Goal: Task Accomplishment & Management: Complete application form

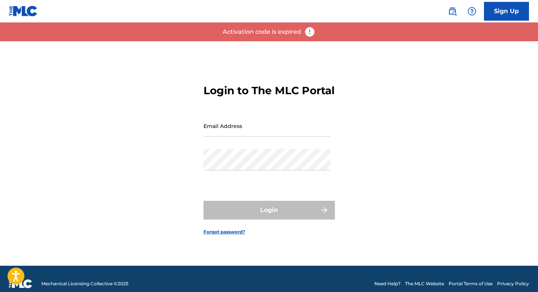
click at [287, 131] on input "Email Address" at bounding box center [266, 125] width 127 height 21
type input "[PERSON_NAME][EMAIL_ADDRESS][PERSON_NAME][DOMAIN_NAME]"
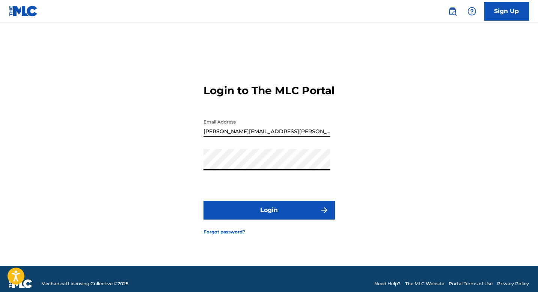
click at [203, 201] on button "Login" at bounding box center [268, 210] width 131 height 19
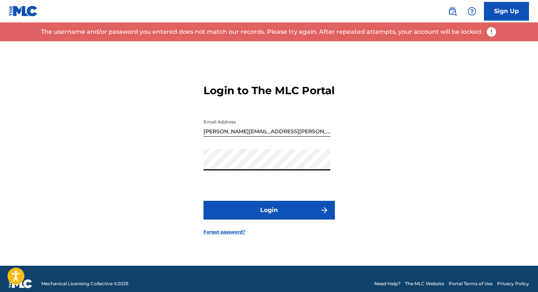
click at [240, 235] on link "Forgot password?" at bounding box center [224, 232] width 42 height 7
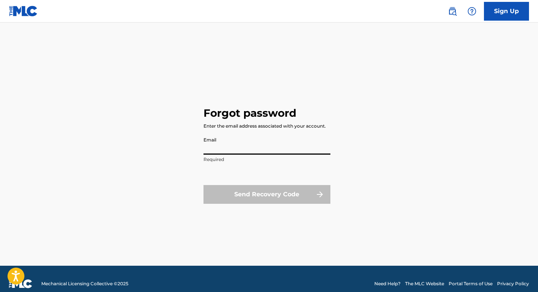
click at [297, 144] on input "Email" at bounding box center [266, 143] width 127 height 21
type input "[PERSON_NAME][EMAIL_ADDRESS][PERSON_NAME][DOMAIN_NAME]"
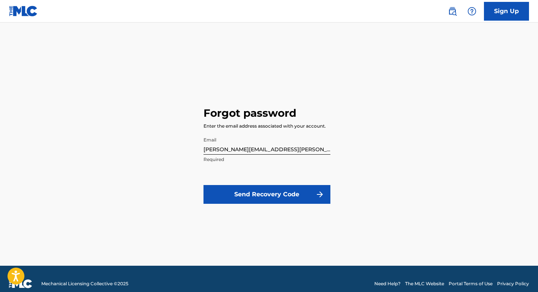
click at [292, 197] on button "Send Recovery Code" at bounding box center [266, 194] width 127 height 19
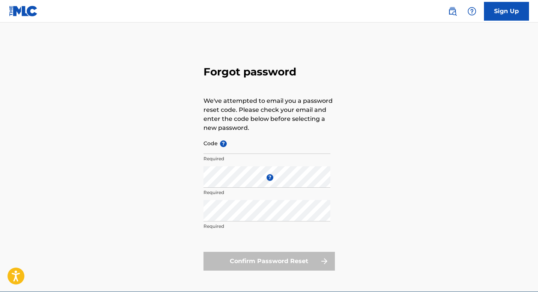
click at [267, 149] on input "Code ?" at bounding box center [266, 142] width 127 height 21
paste input "FP_ba12d5214593b862d62bce1d59f7"
type input "FP_ba12d5214593b862d62bce1d59f7"
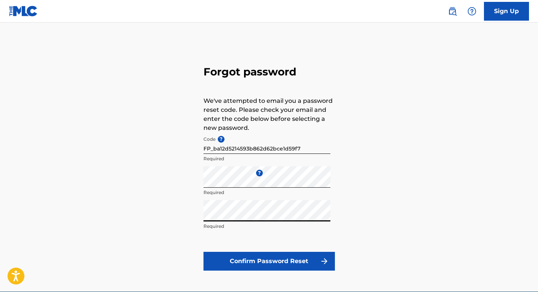
click at [203, 252] on button "Confirm Password Reset" at bounding box center [268, 261] width 131 height 19
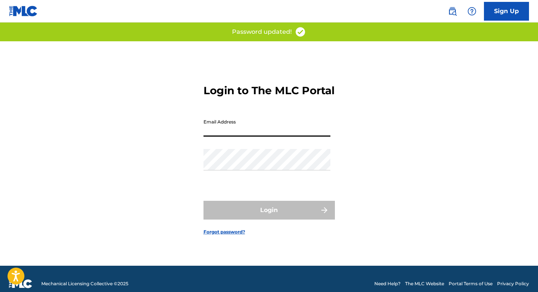
click at [315, 135] on input "Email Address" at bounding box center [266, 125] width 127 height 21
type input "[PERSON_NAME][EMAIL_ADDRESS][PERSON_NAME][DOMAIN_NAME]"
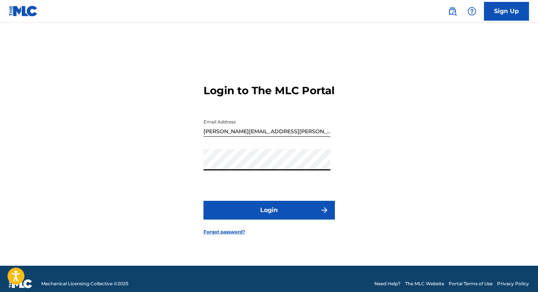
click at [203, 201] on button "Login" at bounding box center [268, 210] width 131 height 19
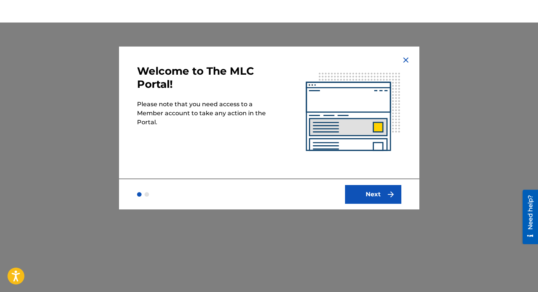
click at [387, 198] on img "submit" at bounding box center [390, 194] width 9 height 9
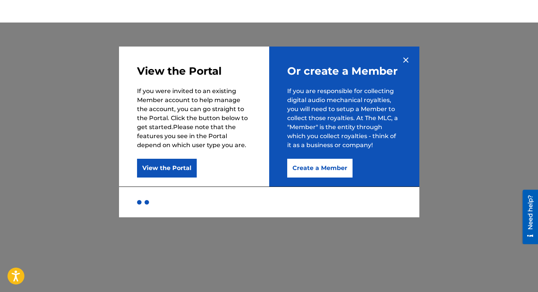
click at [320, 168] on button "Create a Member" at bounding box center [319, 168] width 65 height 19
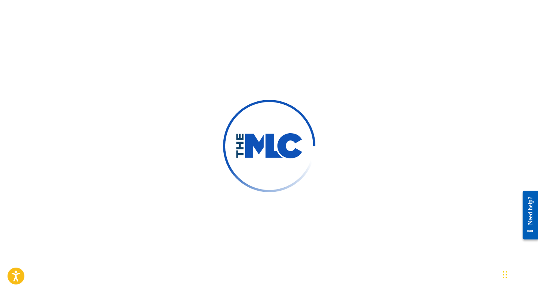
click at [504, 273] on div "Chat Widget" at bounding box center [519, 274] width 38 height 36
